Goal: Information Seeking & Learning: Learn about a topic

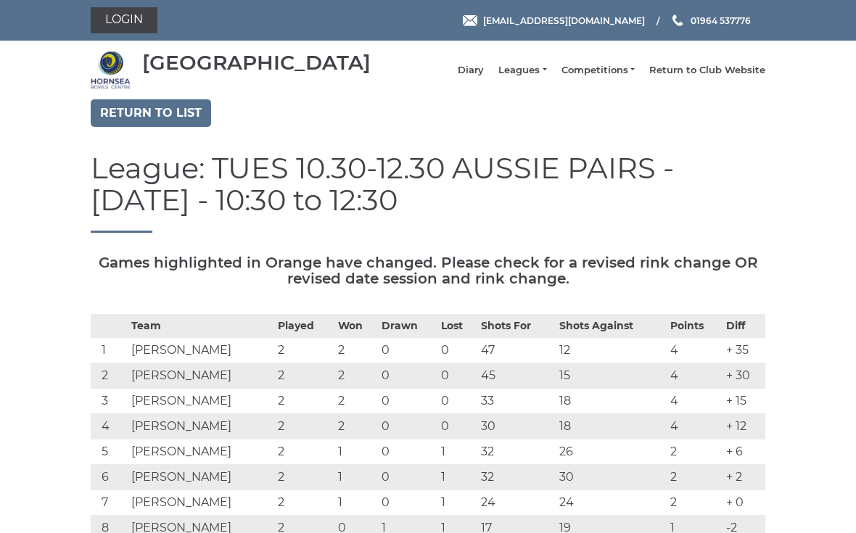
scroll to position [67, 0]
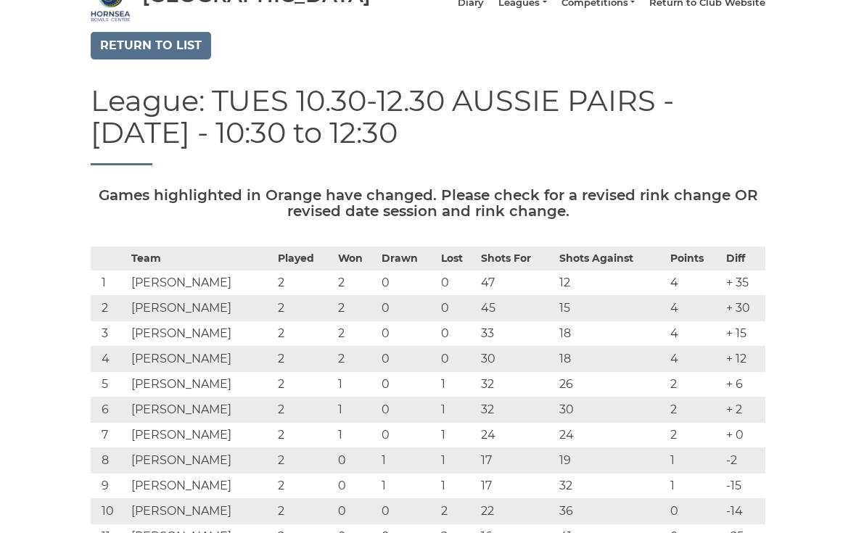
click at [144, 59] on link "Return to list" at bounding box center [151, 46] width 120 height 28
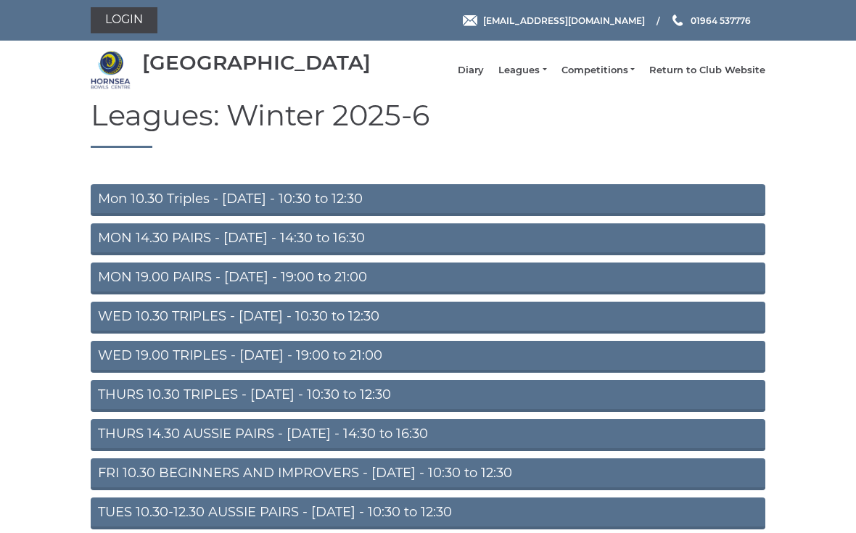
click at [500, 523] on link "TUES 10.30-12.30 AUSSIE PAIRS - Tuesday - 10:30 to 12:30" at bounding box center [428, 513] width 674 height 32
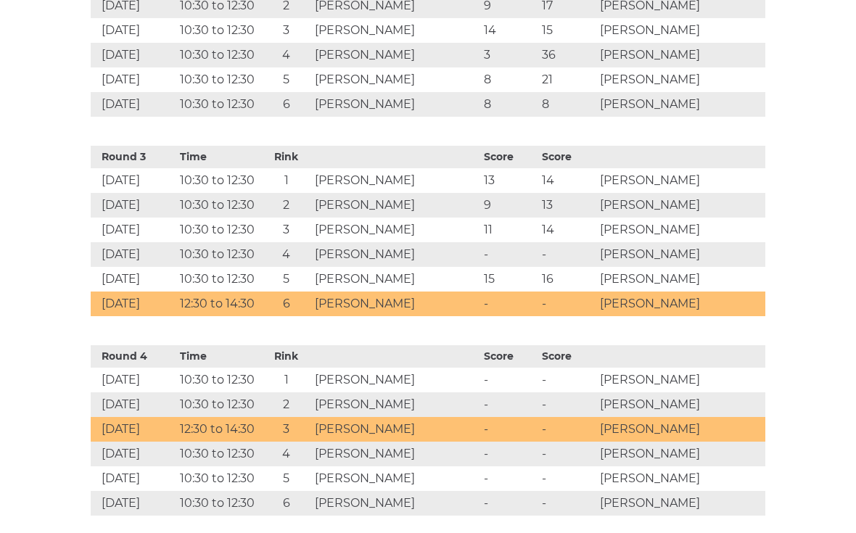
scroll to position [1062, 0]
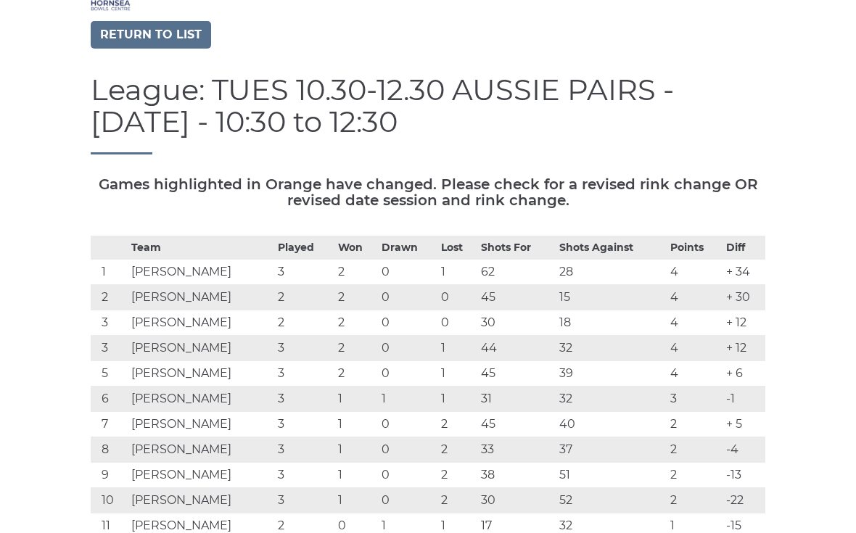
scroll to position [1, 0]
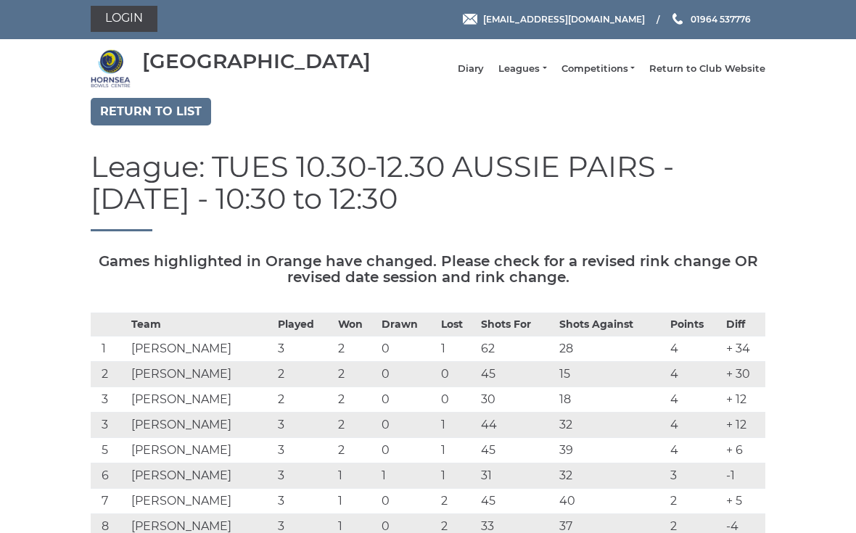
click at [124, 123] on link "Return to list" at bounding box center [151, 112] width 120 height 28
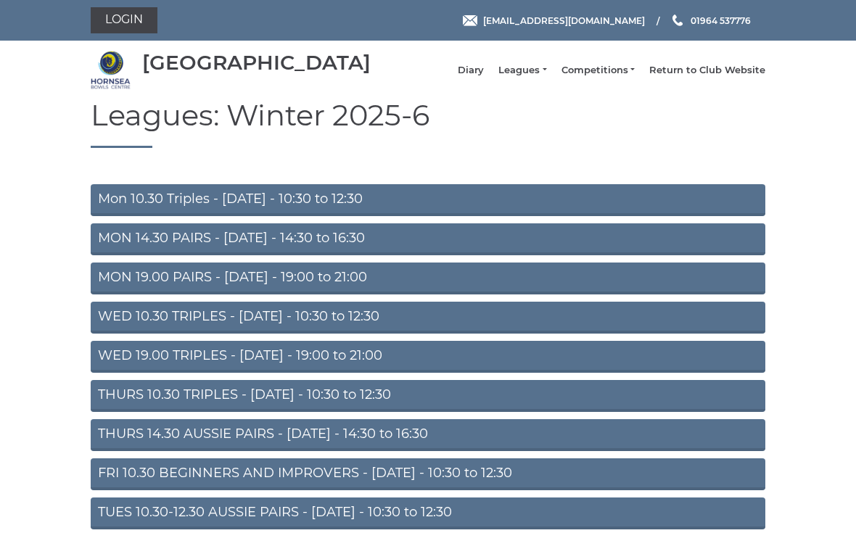
click at [112, 255] on link "MON 14.30 PAIRS - [DATE] - 14:30 to 16:30" at bounding box center [428, 239] width 674 height 32
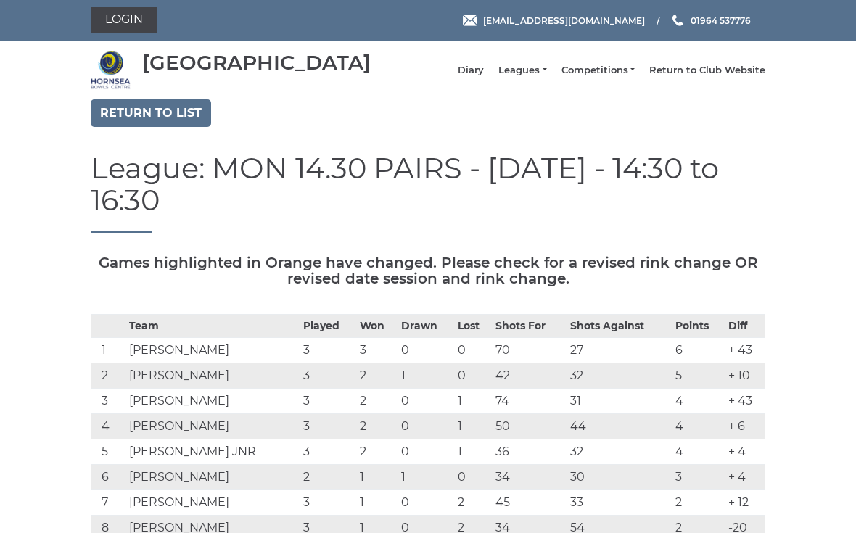
click at [178, 127] on link "Return to list" at bounding box center [151, 113] width 120 height 28
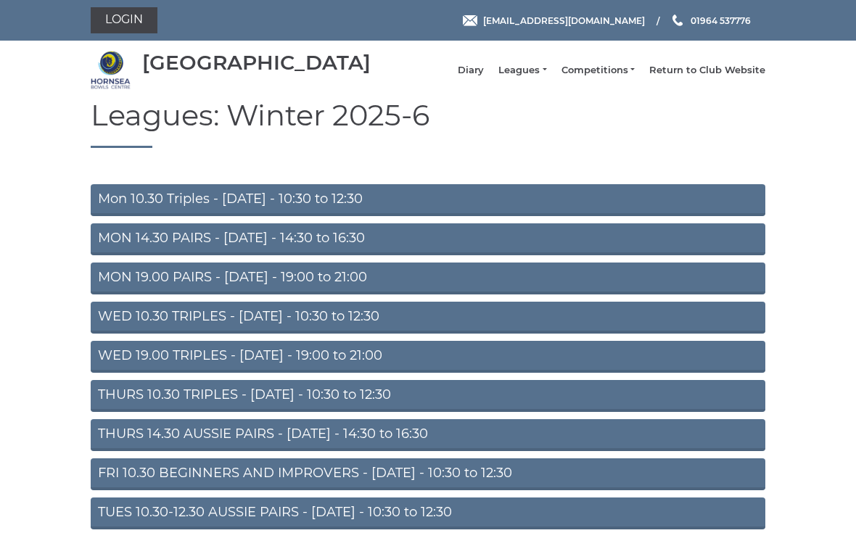
click at [233, 518] on link "TUES 10.30-12.30 AUSSIE PAIRS - [DATE] - 10:30 to 12:30" at bounding box center [428, 513] width 674 height 32
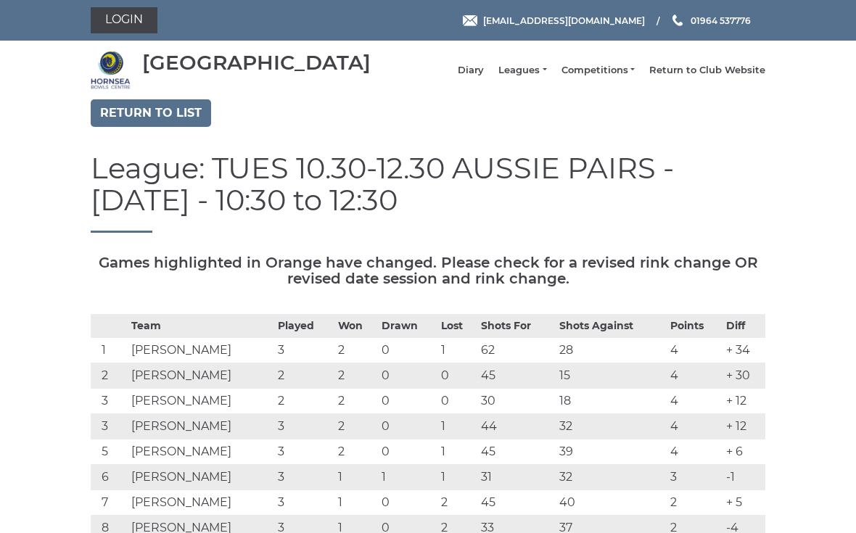
click at [165, 127] on link "Return to list" at bounding box center [151, 113] width 120 height 28
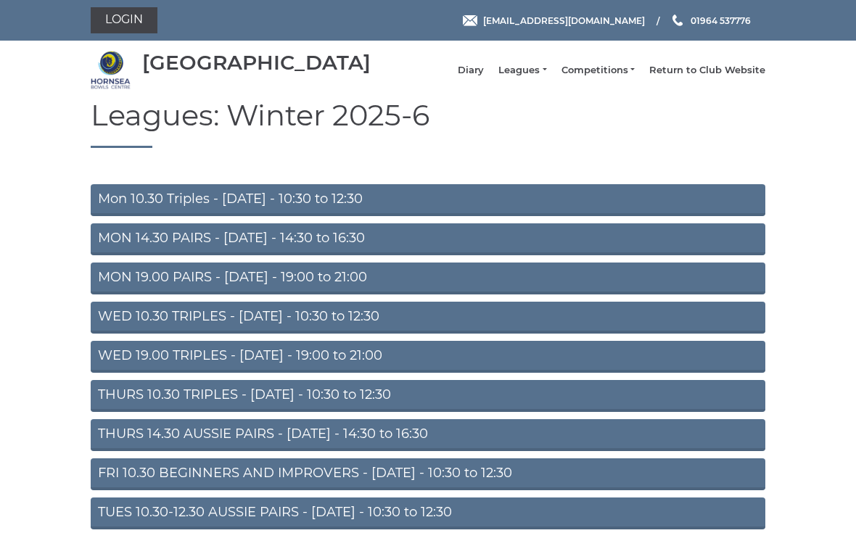
click at [354, 371] on link "WED 19.00 TRIPLES - [DATE] - 19:00 to 21:00" at bounding box center [428, 357] width 674 height 32
